Goal: Transaction & Acquisition: Purchase product/service

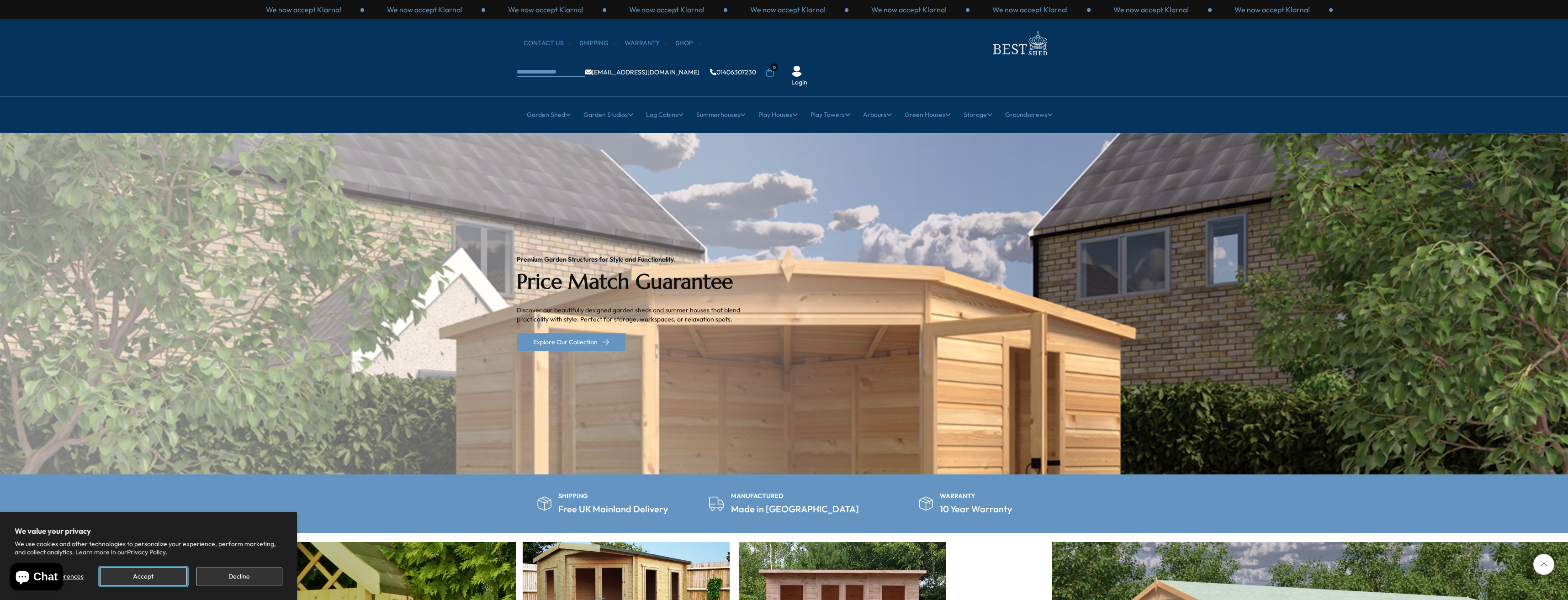
click at [150, 574] on button "Accept" at bounding box center [143, 576] width 86 height 18
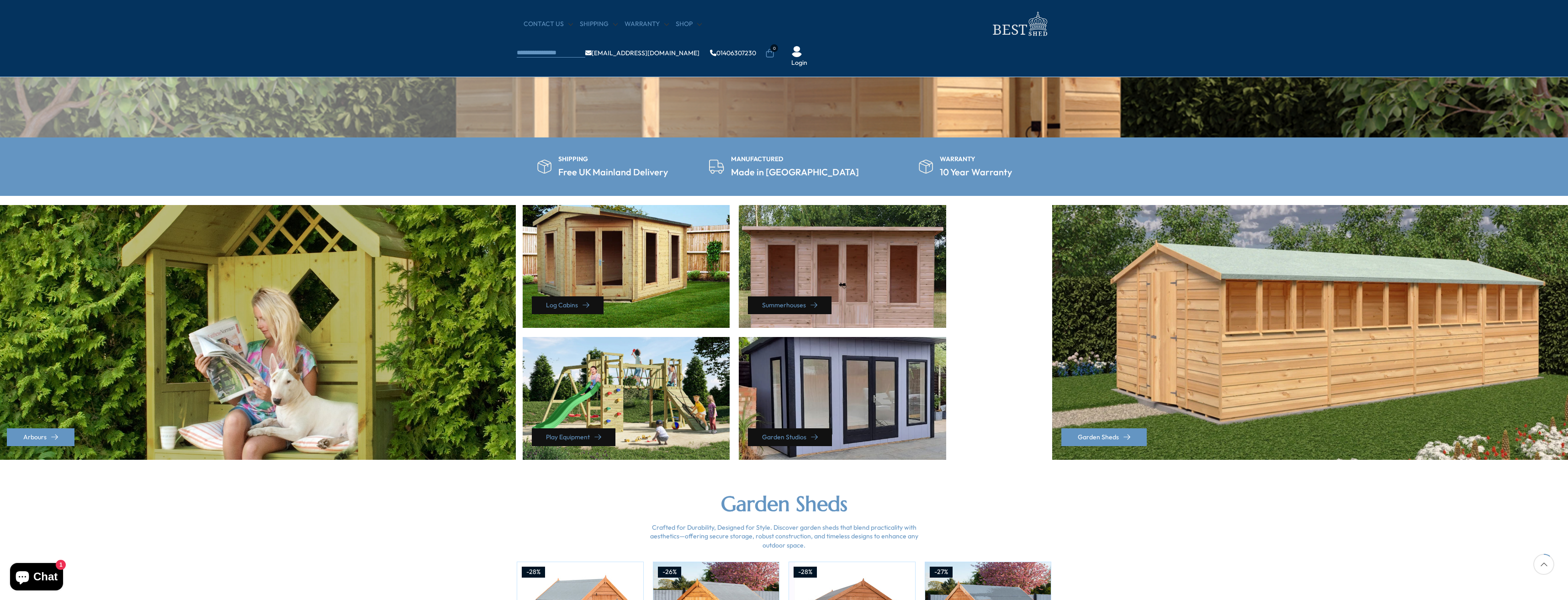
scroll to position [274, 0]
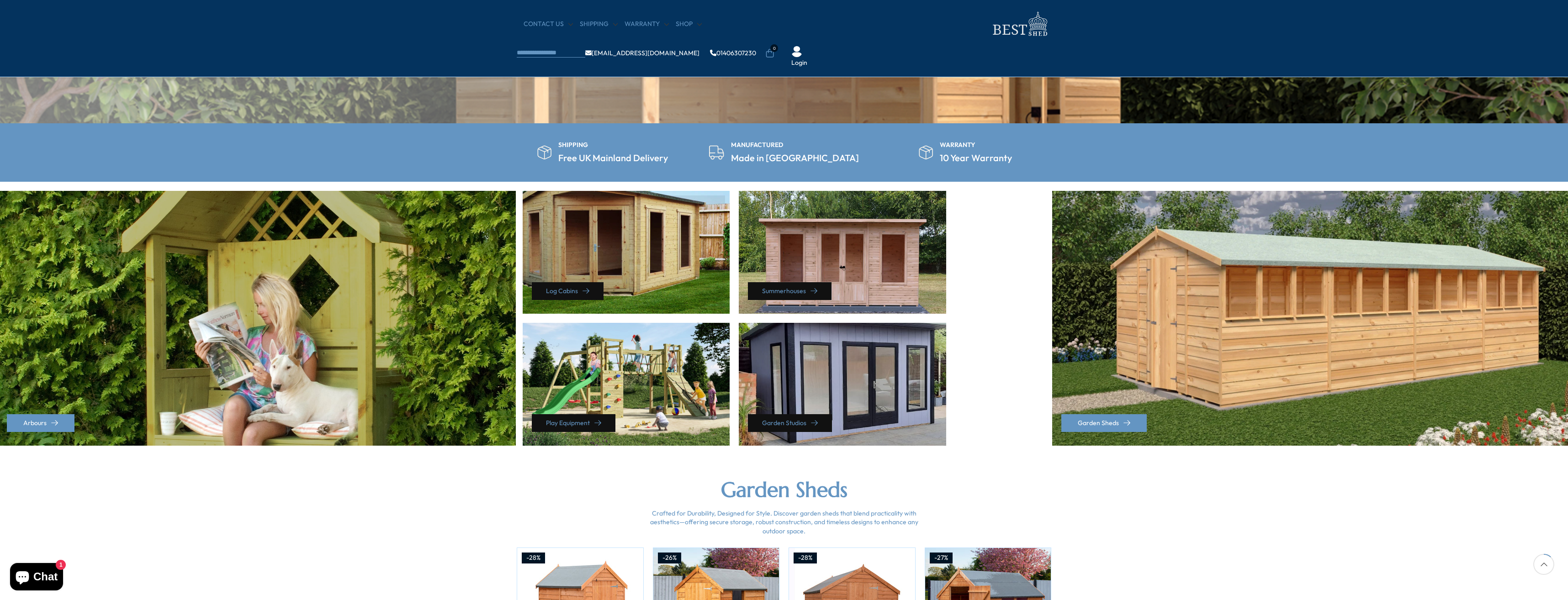
click at [626, 250] on div "Log Cabins" at bounding box center [626, 253] width 208 height 123
click at [630, 277] on div "Log Cabins" at bounding box center [626, 253] width 208 height 123
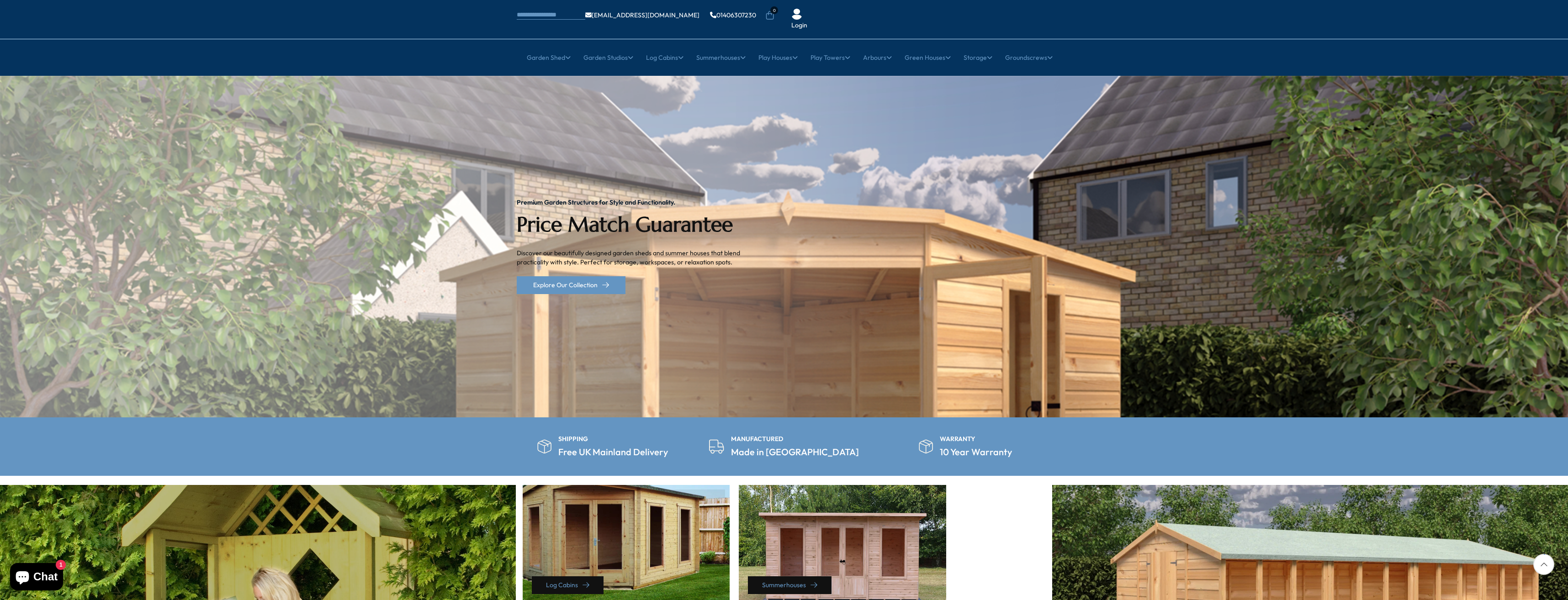
scroll to position [46, 0]
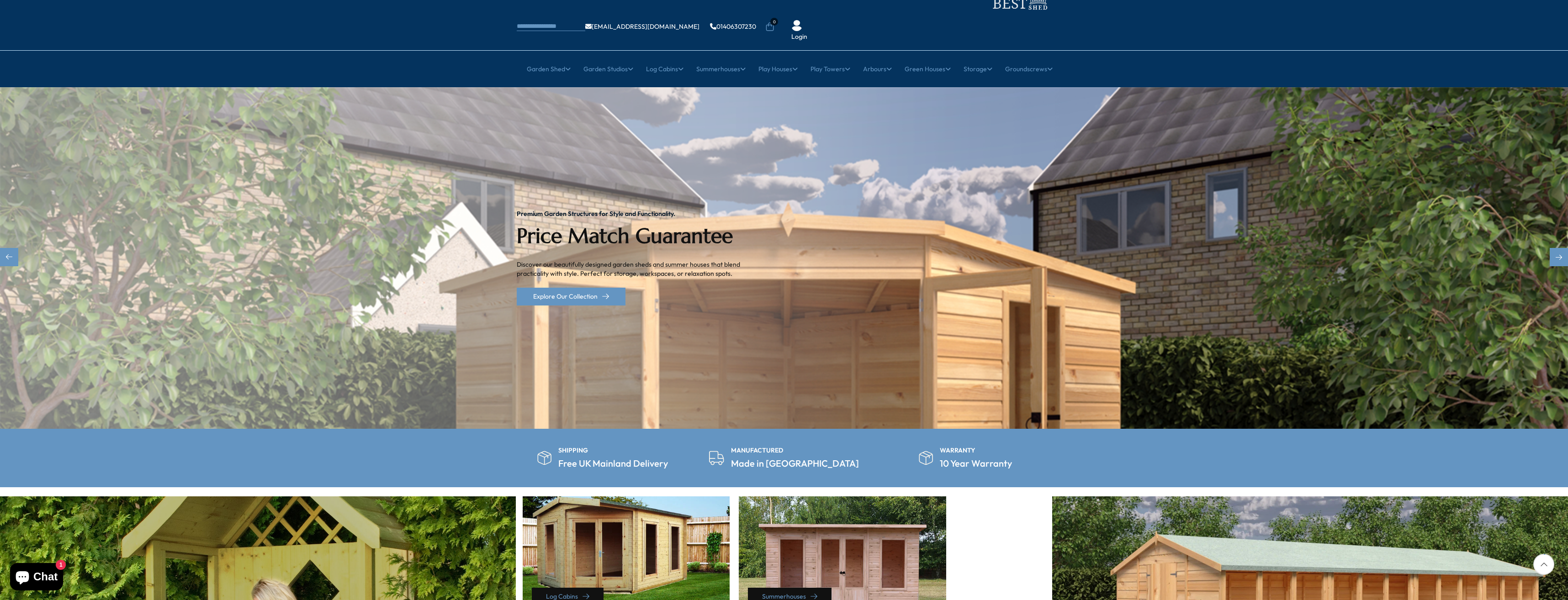
click at [827, 254] on img "1 / 2" at bounding box center [784, 257] width 1568 height 341
click at [1555, 248] on div "Next slide" at bounding box center [1559, 257] width 18 height 18
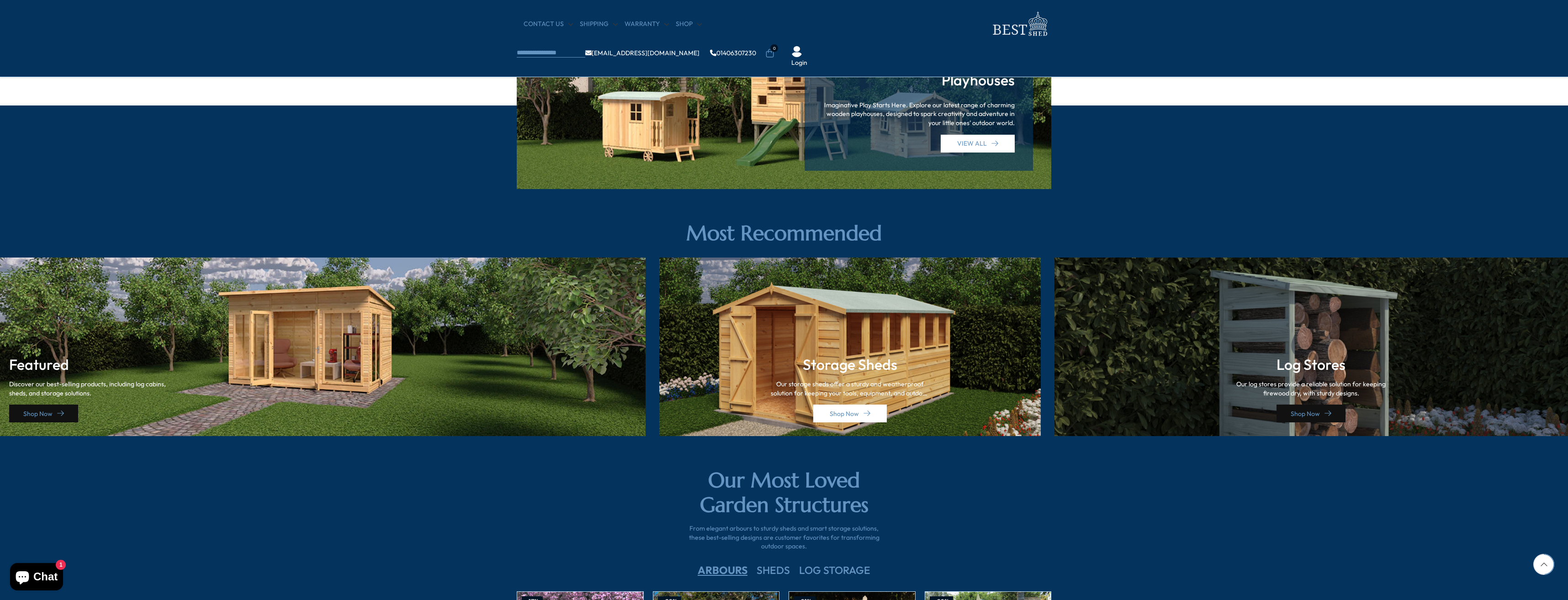
scroll to position [1278, 0]
